Goal: Find specific page/section: Find specific page/section

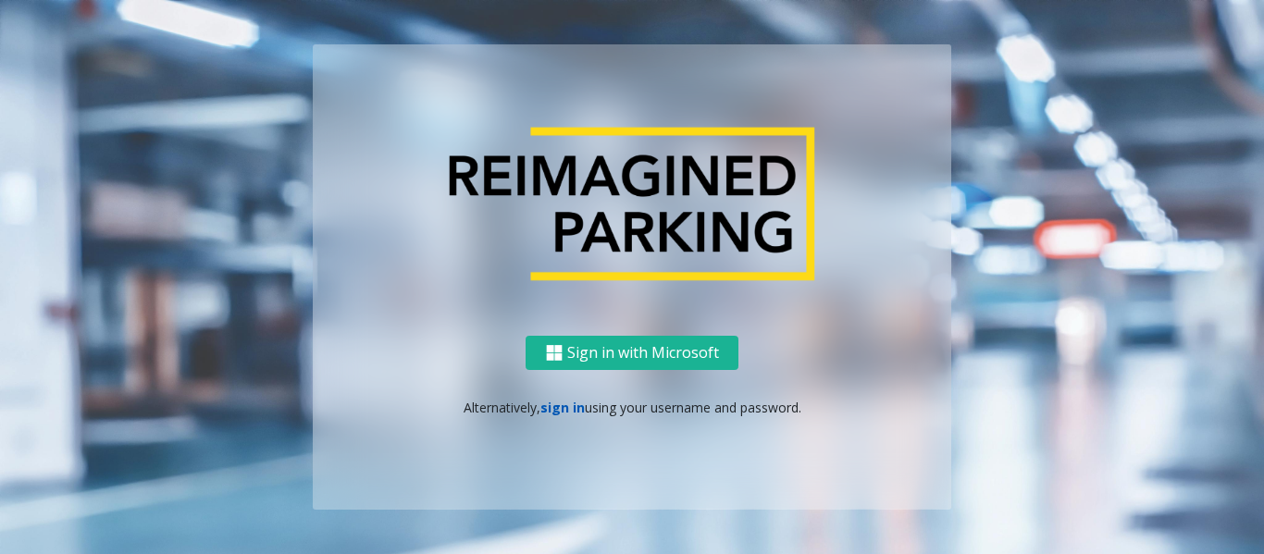
click at [546, 411] on link "sign in" at bounding box center [562, 408] width 44 height 18
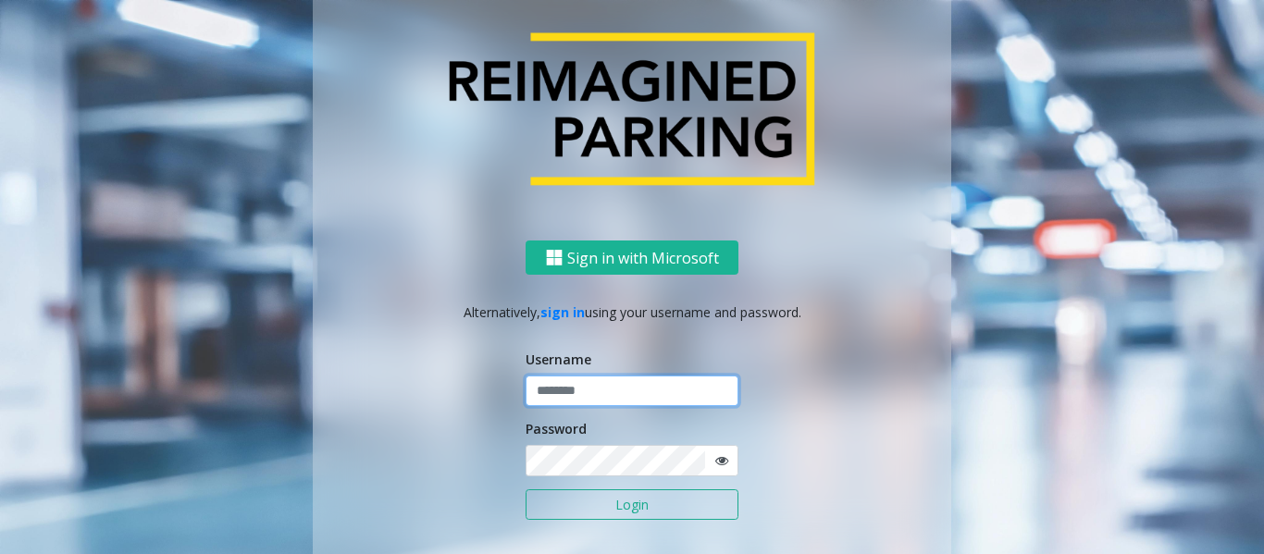
click at [590, 396] on input "text" at bounding box center [632, 391] width 213 height 31
type input "*****"
click at [639, 507] on button "Login" at bounding box center [632, 505] width 213 height 31
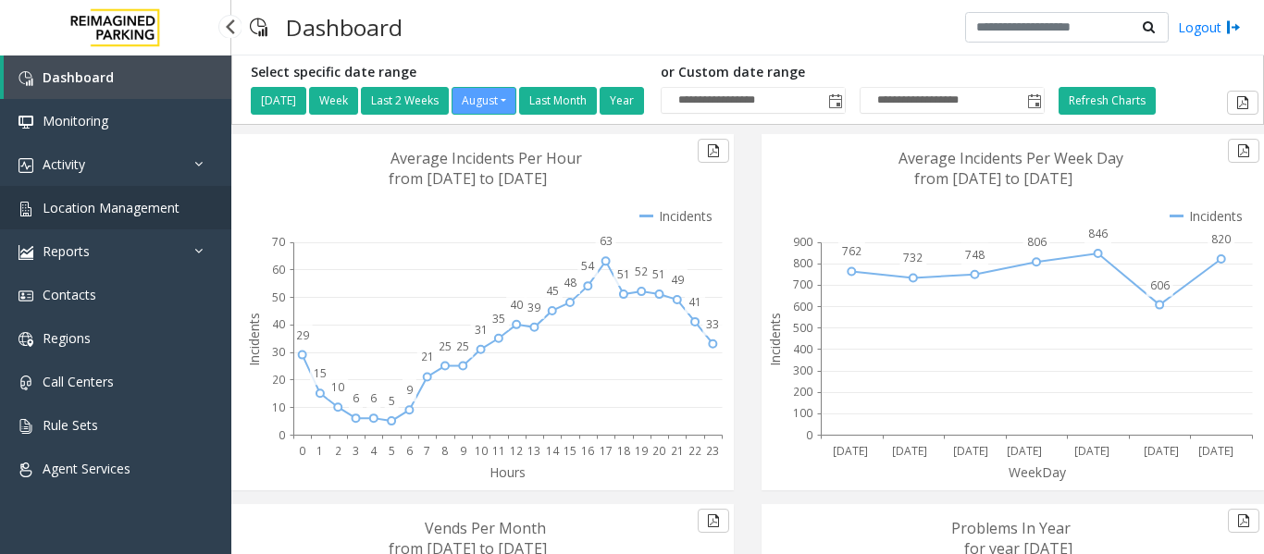
click at [110, 209] on span "Location Management" at bounding box center [111, 208] width 137 height 18
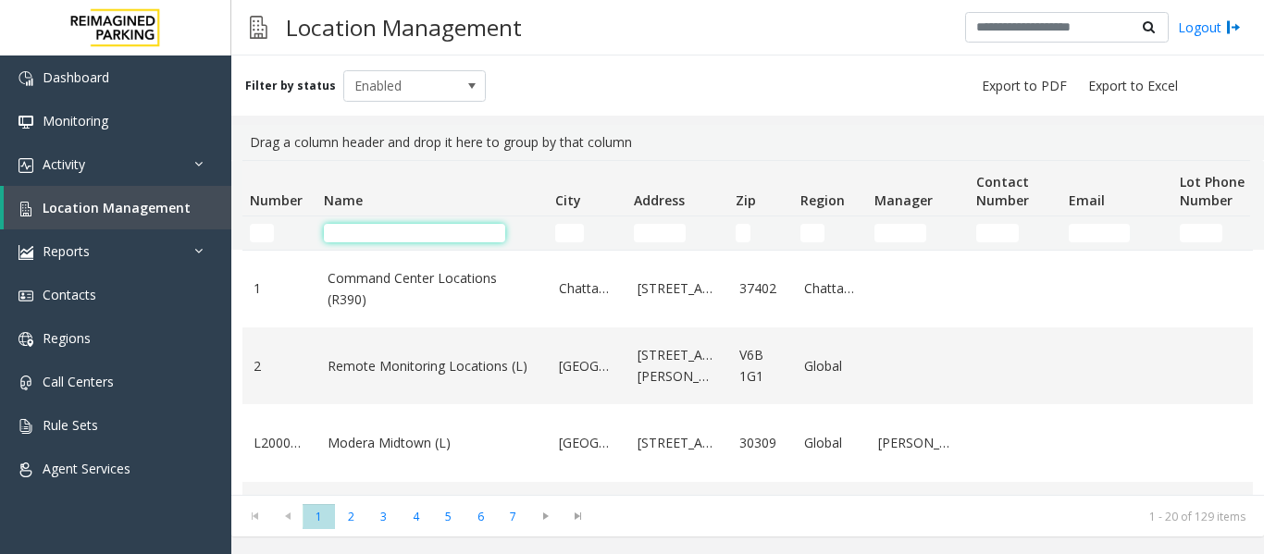
click at [445, 240] on input "Name Filter" at bounding box center [414, 233] width 181 height 19
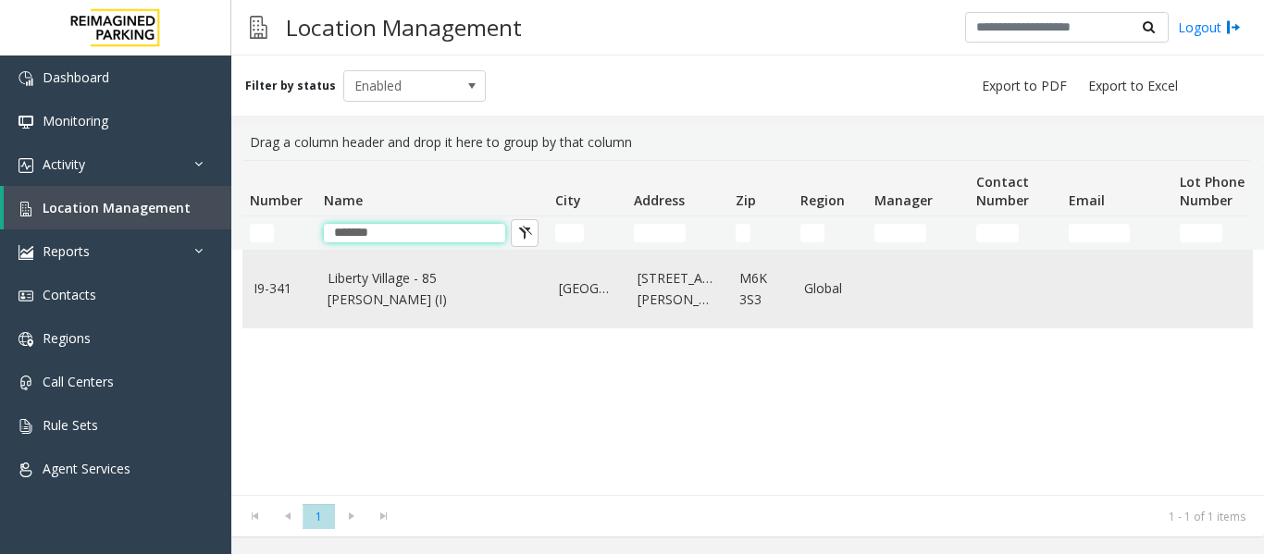
type input "*******"
click at [417, 293] on link "Liberty Village - 85 [PERSON_NAME] (I)" at bounding box center [432, 289] width 209 height 42
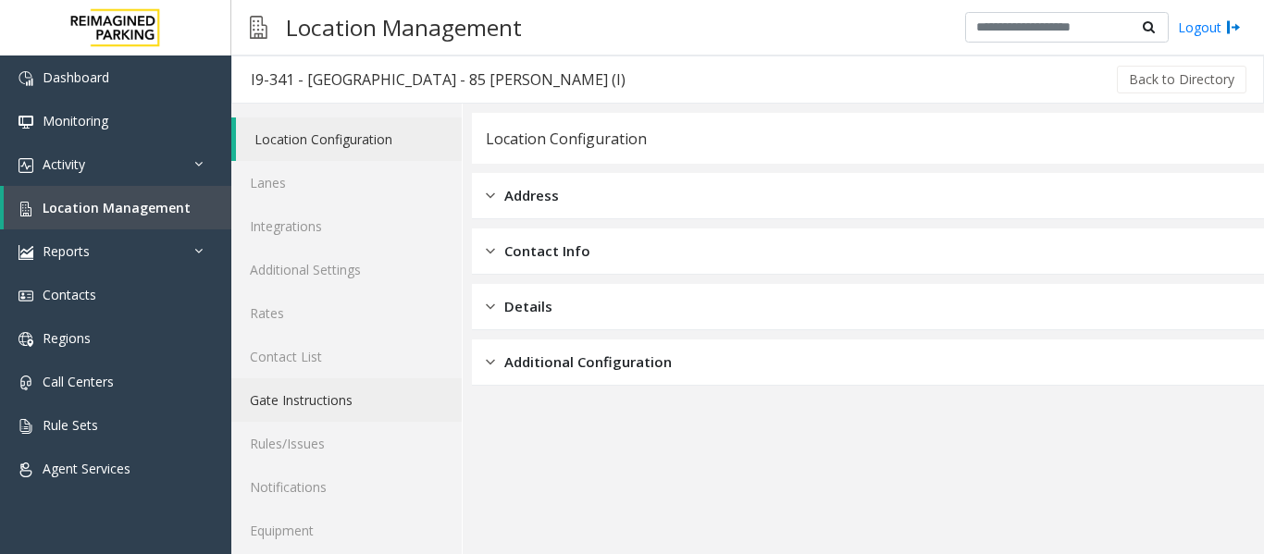
scroll to position [56, 0]
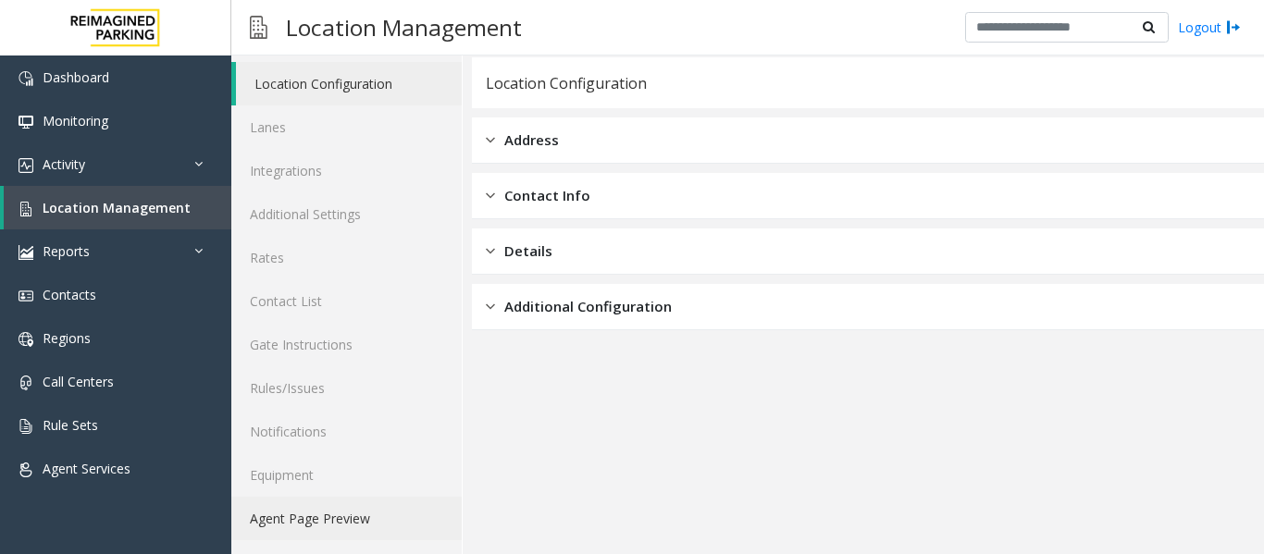
click at [340, 518] on link "Agent Page Preview" at bounding box center [346, 518] width 230 height 43
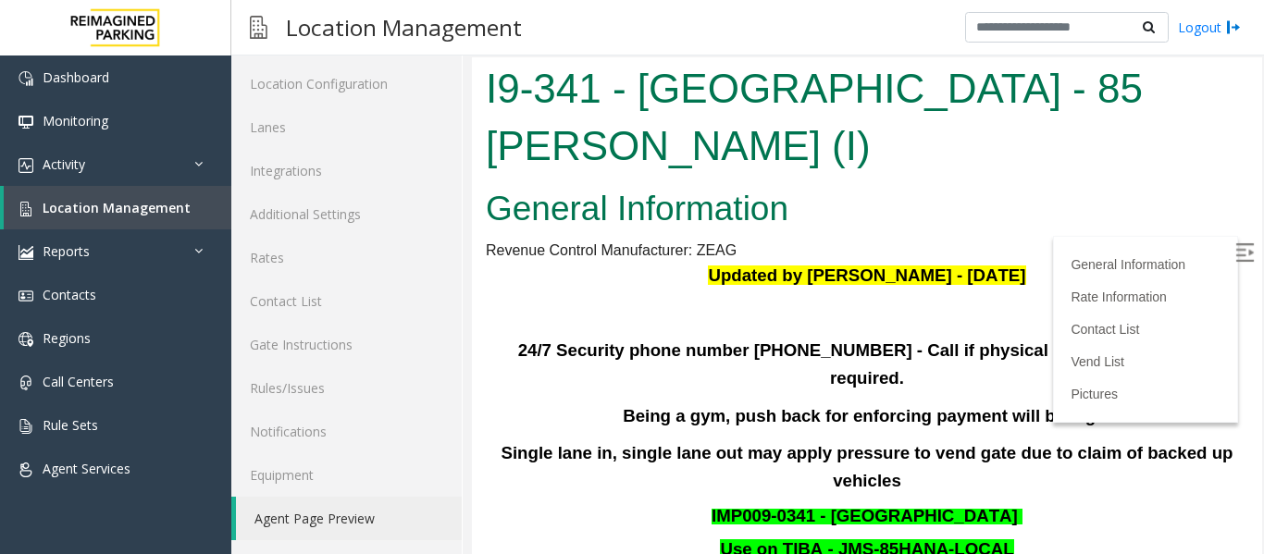
click at [1233, 254] on label at bounding box center [1247, 256] width 28 height 28
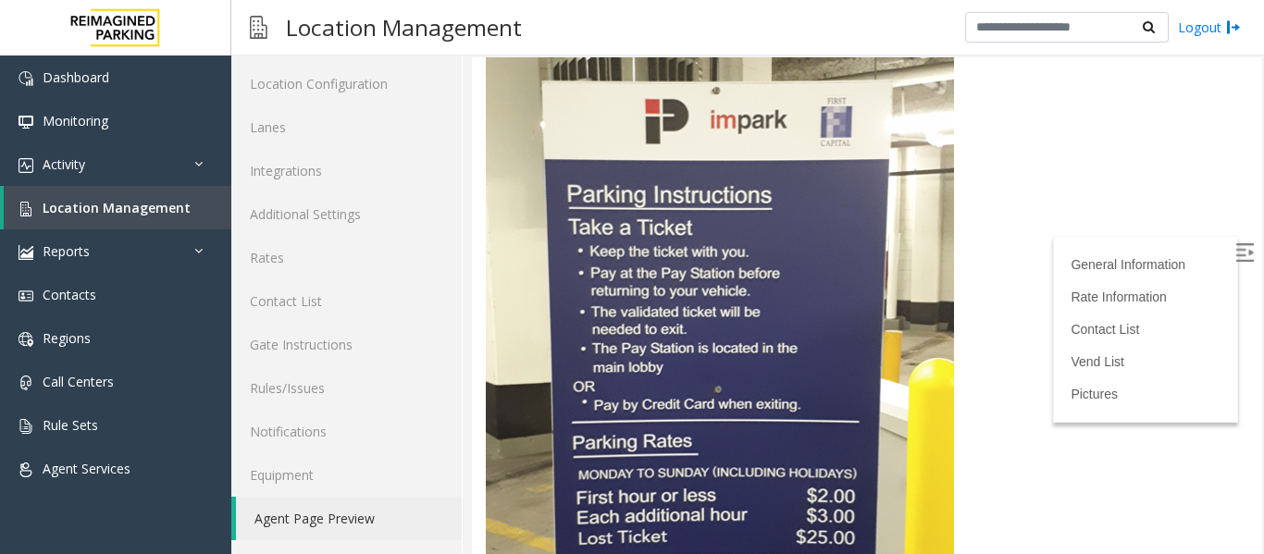
scroll to position [3609, 0]
